Goal: Transaction & Acquisition: Purchase product/service

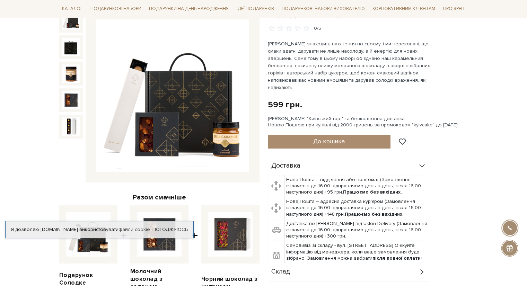
scroll to position [73, 0]
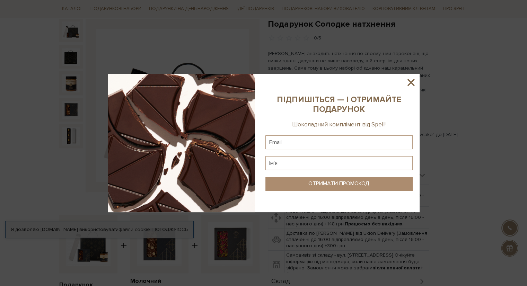
click at [229, 48] on div at bounding box center [263, 143] width 527 height 286
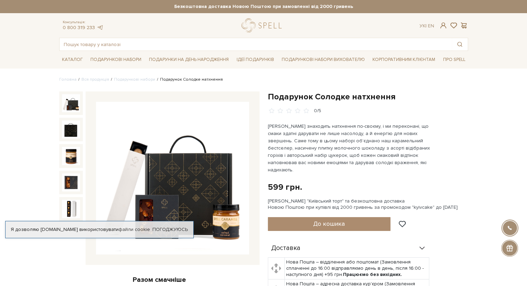
scroll to position [0, 0]
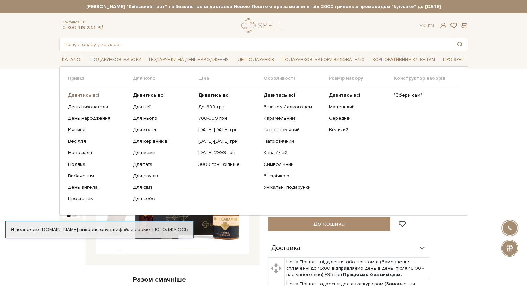
click at [88, 94] on b "Дивитись всі" at bounding box center [84, 95] width 32 height 6
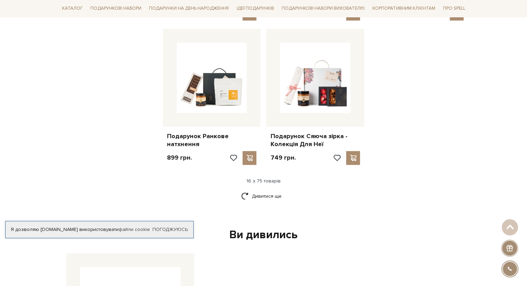
scroll to position [835, 0]
click at [276, 190] on link "Дивитися ще" at bounding box center [263, 196] width 45 height 12
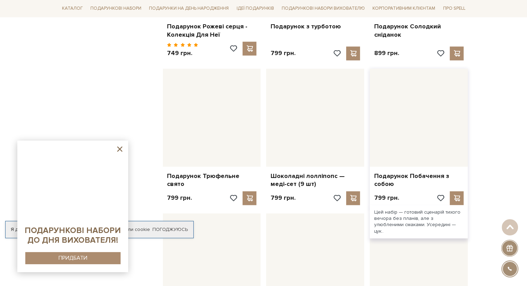
scroll to position [1011, 0]
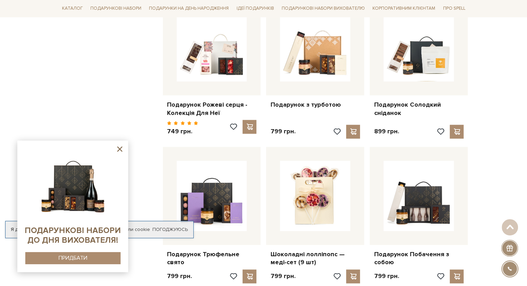
click at [120, 147] on icon at bounding box center [119, 149] width 9 height 9
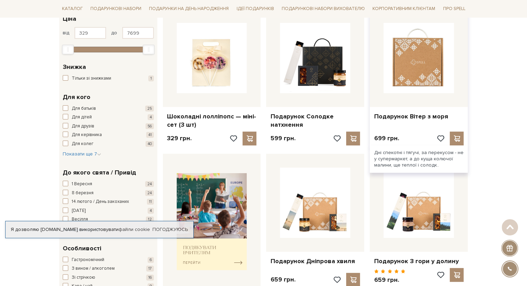
scroll to position [124, 0]
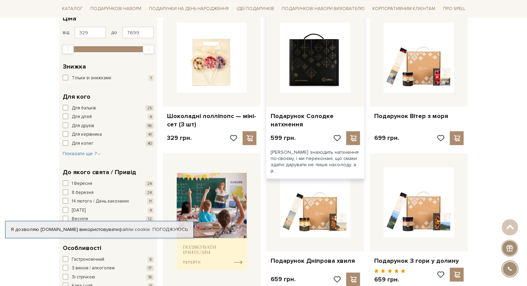
click at [325, 86] on img at bounding box center [315, 58] width 70 height 70
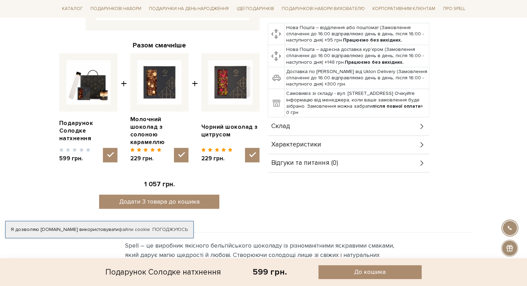
scroll to position [235, 0]
click at [333, 140] on div "Характеристики" at bounding box center [349, 145] width 162 height 18
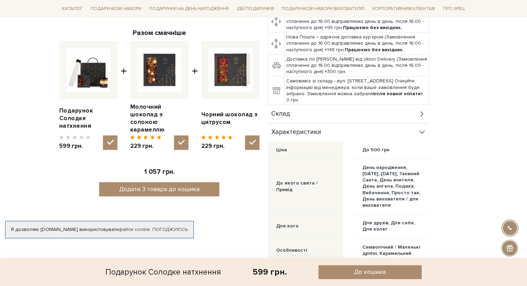
scroll to position [245, 0]
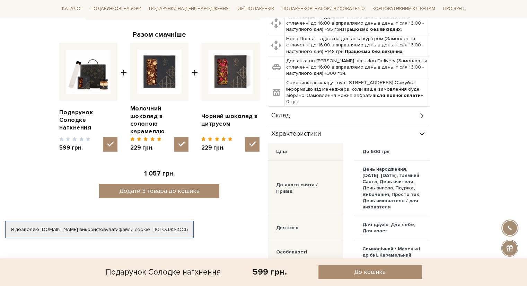
click at [323, 111] on div "Склад" at bounding box center [349, 116] width 162 height 18
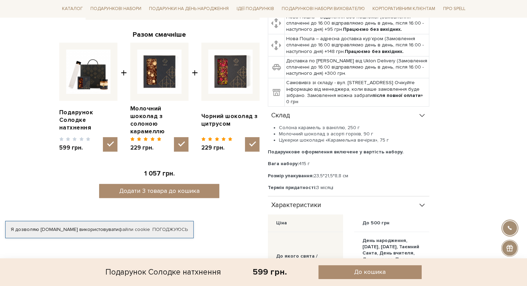
click at [244, 20] on div "Подарунок Солодке натхнення 0/5 Разом смачніше Подарунок Солодке натхнення + +" at bounding box center [159, 112] width 209 height 532
